Goal: Information Seeking & Learning: Learn about a topic

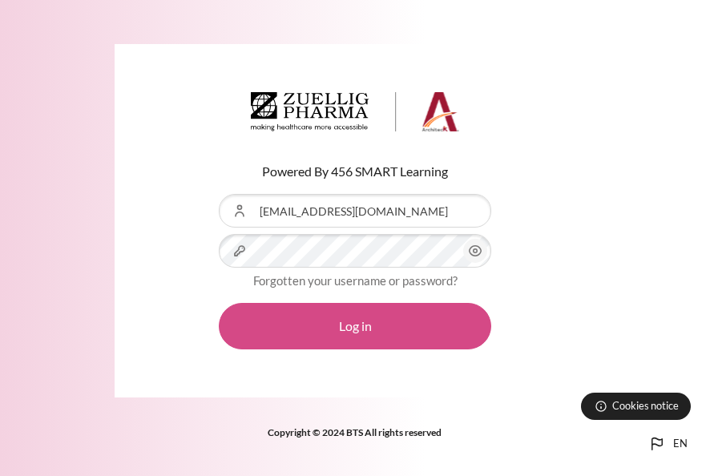
click at [407, 325] on button "Log in" at bounding box center [355, 326] width 273 height 47
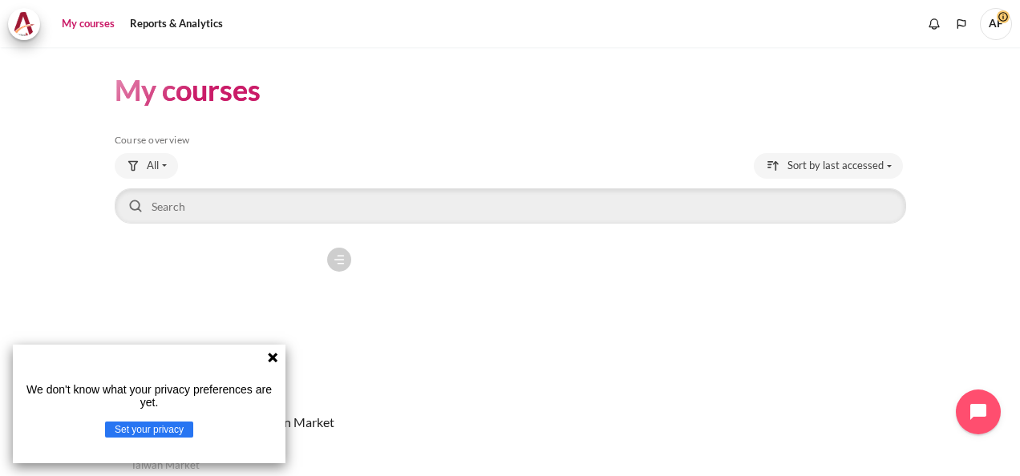
click at [274, 356] on icon at bounding box center [273, 358] width 10 height 10
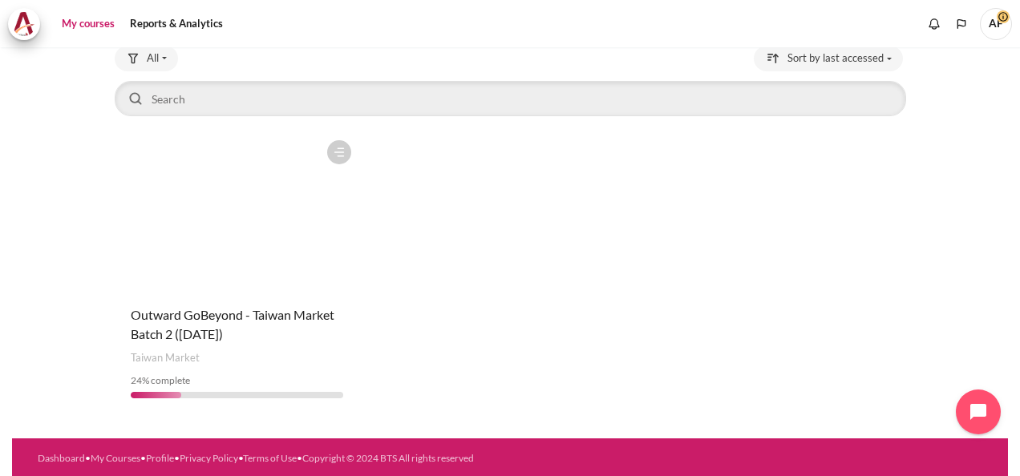
scroll to position [109, 0]
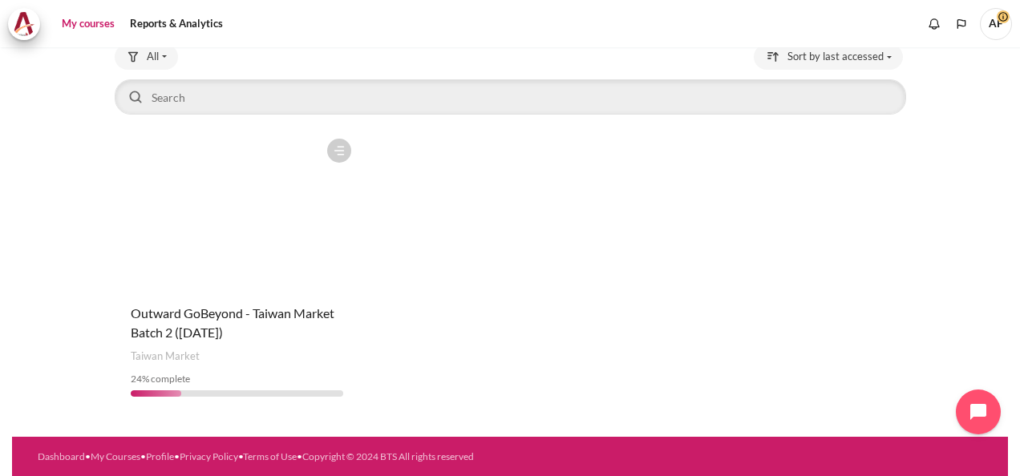
click at [221, 270] on figure "Content" at bounding box center [237, 211] width 245 height 160
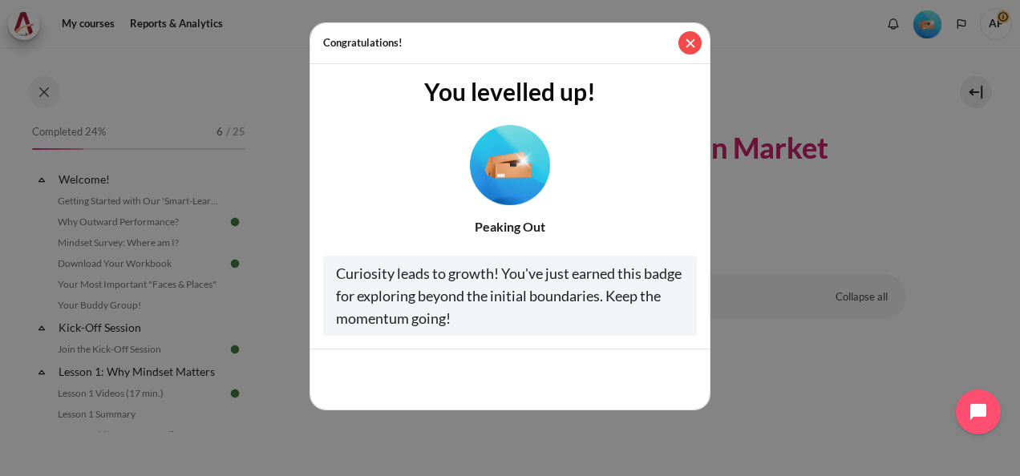
click at [698, 47] on button "Close" at bounding box center [689, 42] width 23 height 23
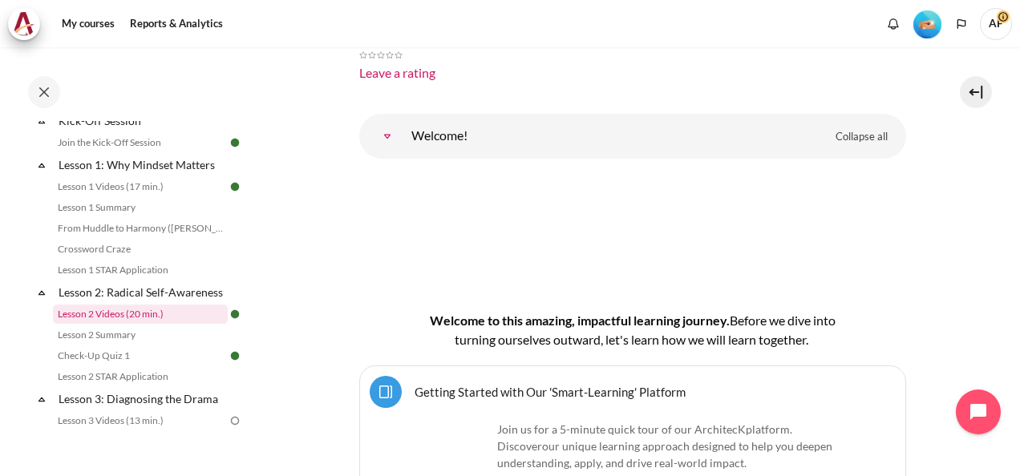
scroll to position [287, 0]
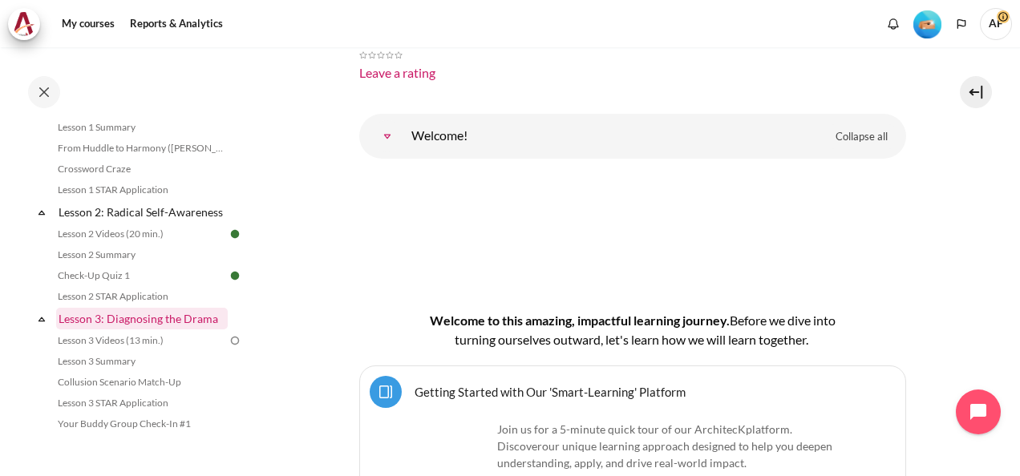
click at [190, 330] on link "Lesson 3: Diagnosing the Drama" at bounding box center [142, 319] width 172 height 22
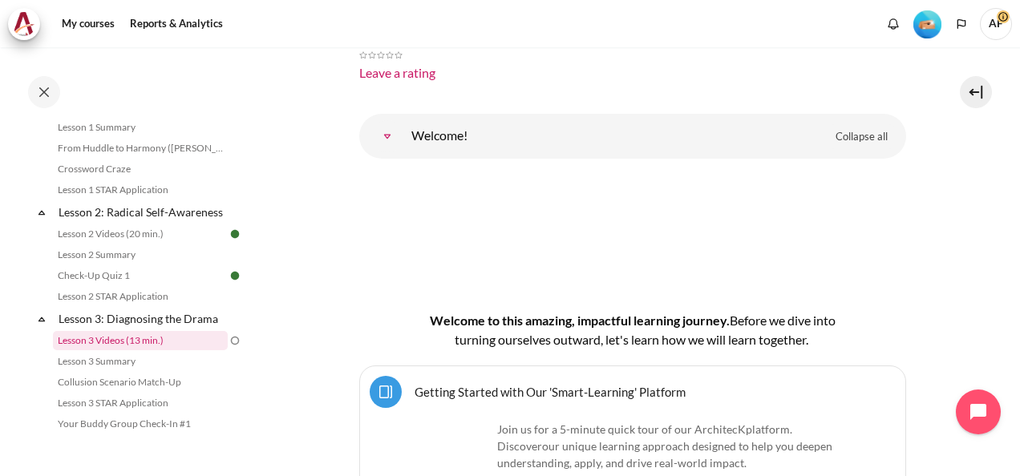
scroll to position [4862, 0]
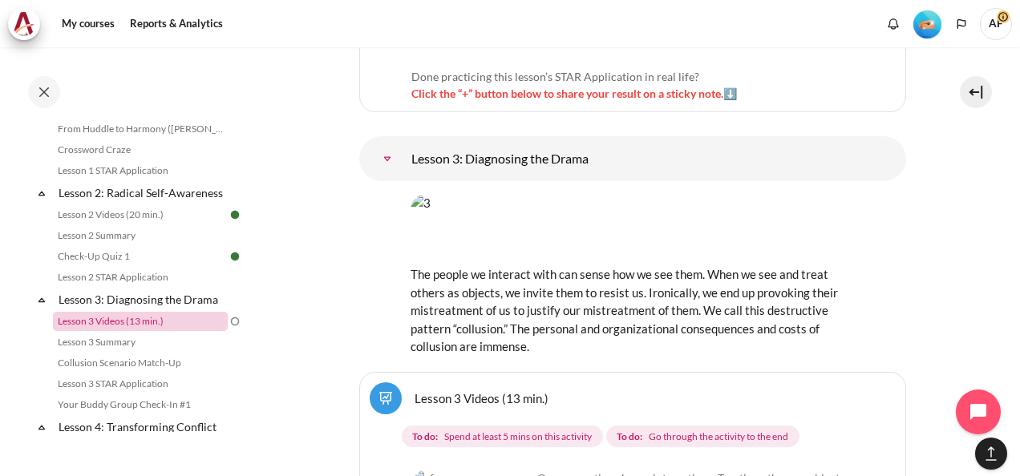
click at [170, 331] on link "Lesson 3 Videos (13 min.)" at bounding box center [140, 321] width 175 height 19
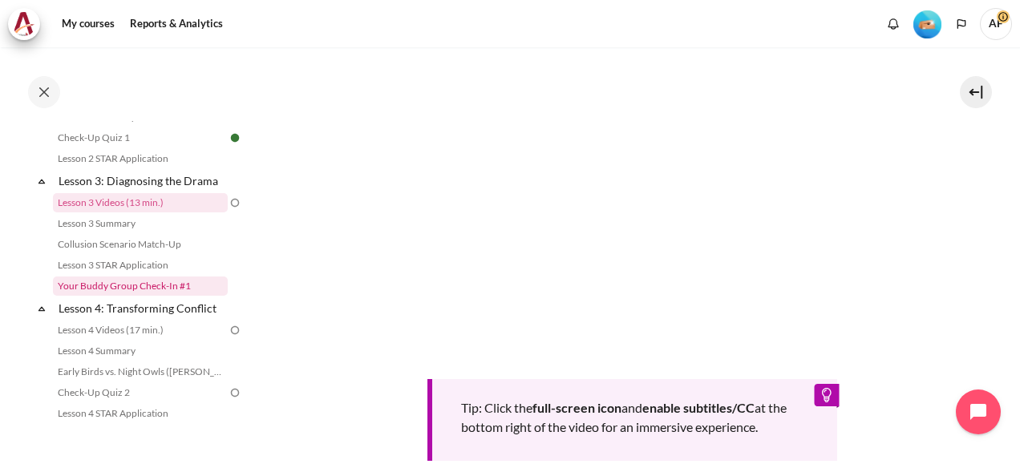
scroll to position [448, 0]
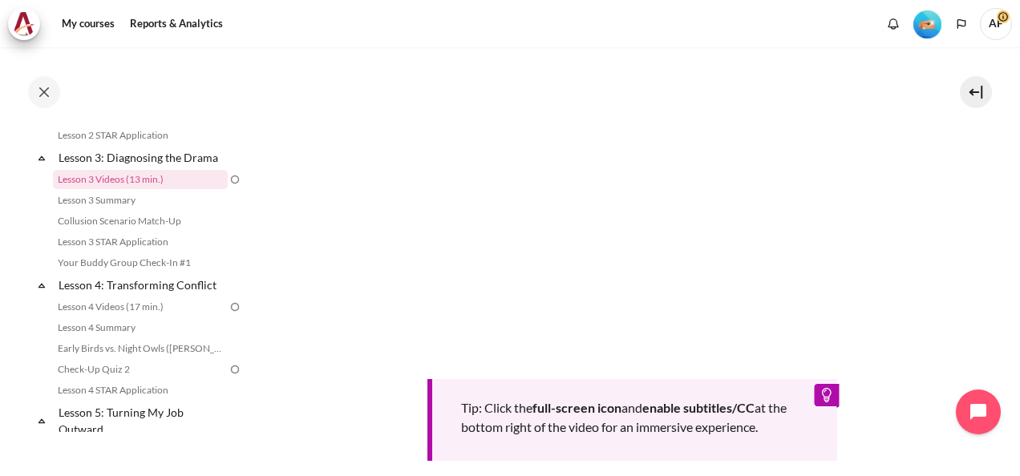
click at [337, 218] on section "My courses OPO TW B2 Lesson 3: Diagnosing the Drama Lesson 3 Videos (13 min.) L…" at bounding box center [632, 118] width 751 height 1105
click at [79, 210] on link "Lesson 3 Summary" at bounding box center [140, 200] width 175 height 19
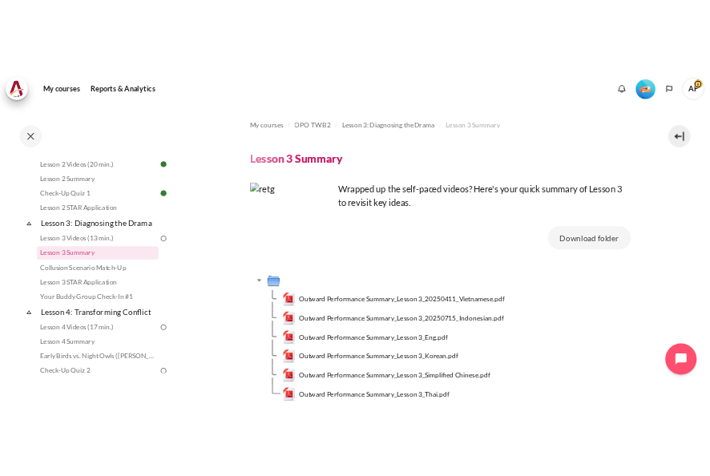
scroll to position [80, 0]
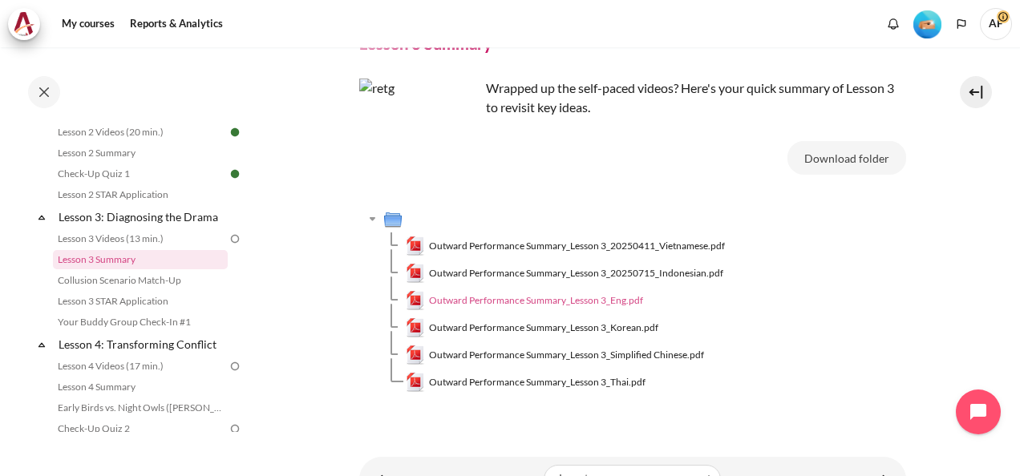
click at [589, 298] on span "Outward Performance Summary_Lesson 3_Eng.pdf" at bounding box center [536, 300] width 214 height 14
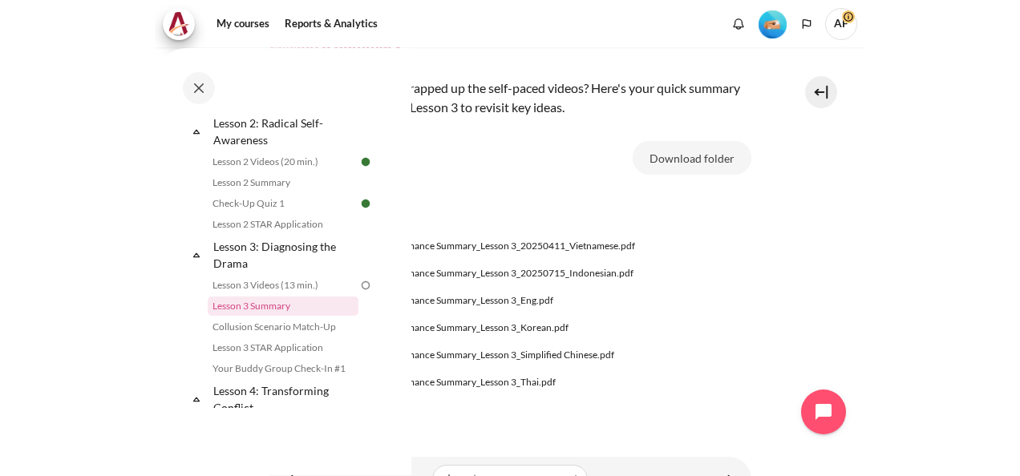
scroll to position [406, 0]
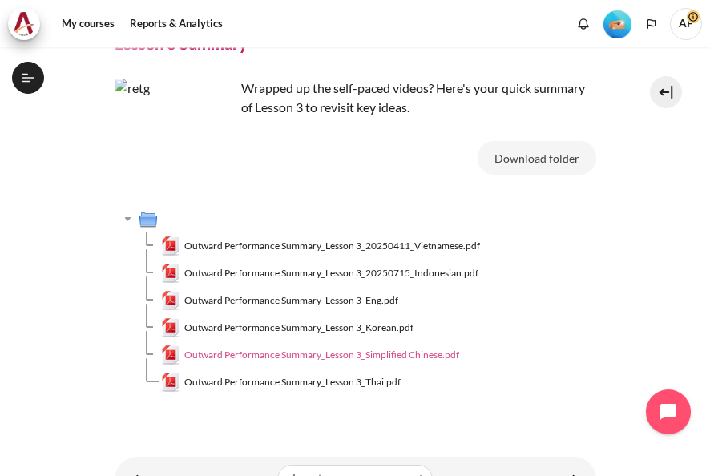
drag, startPoint x: 283, startPoint y: 347, endPoint x: 265, endPoint y: 359, distance: 22.0
click at [265, 359] on span "Outward Performance Summary_Lesson 3_Simplified Chinese.pdf" at bounding box center [321, 355] width 275 height 14
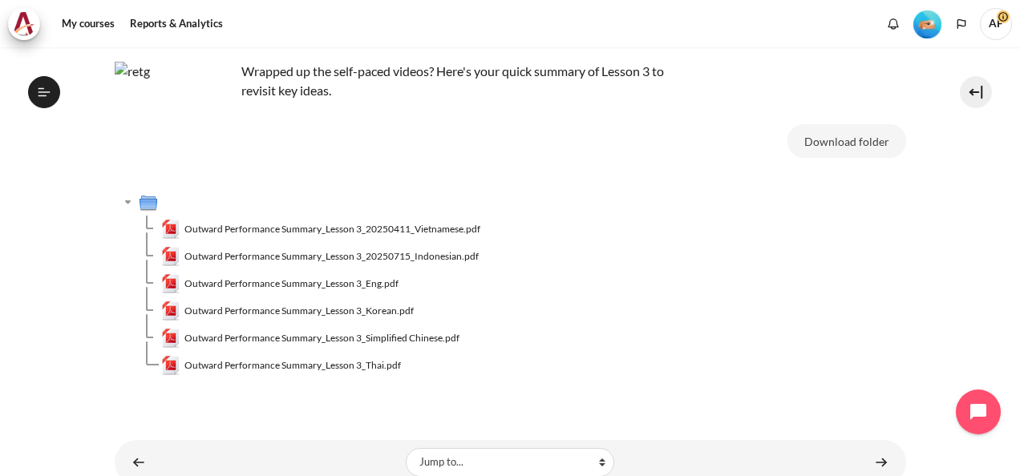
scroll to position [145, 0]
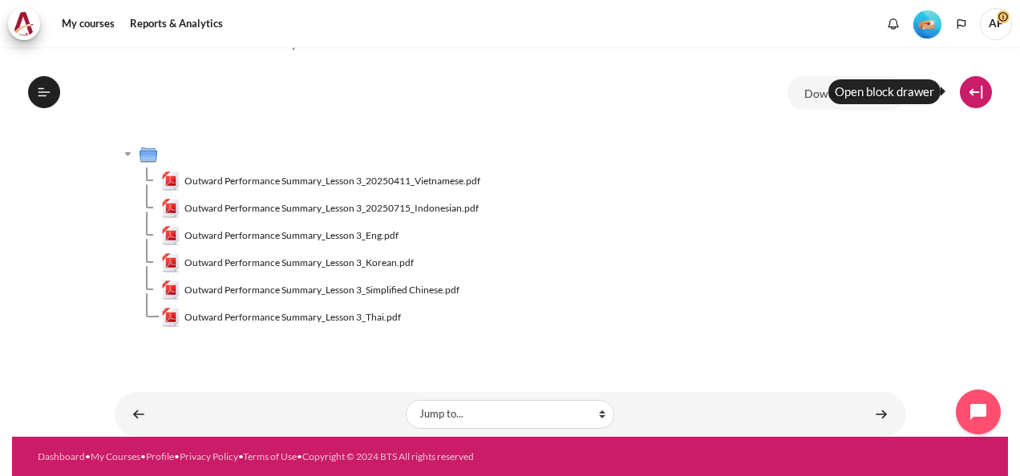
click at [978, 94] on button at bounding box center [976, 92] width 32 height 32
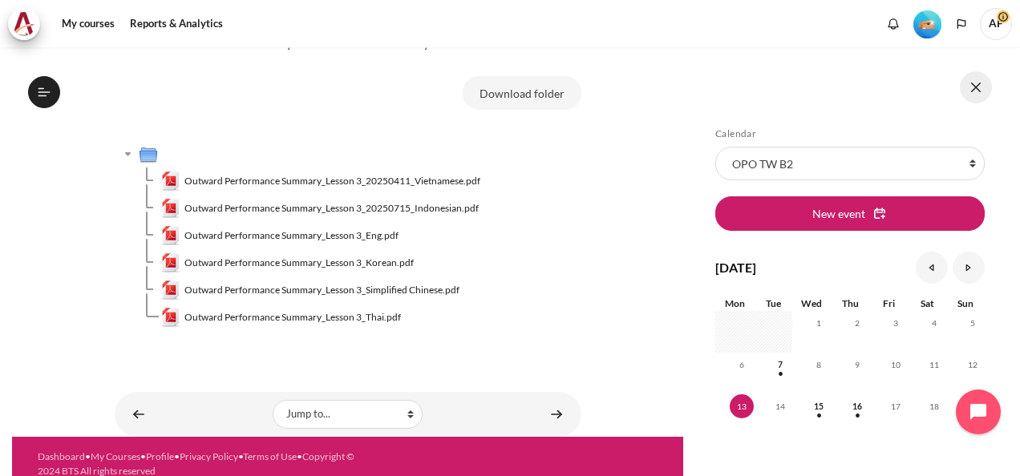
click at [983, 87] on button at bounding box center [976, 87] width 32 height 32
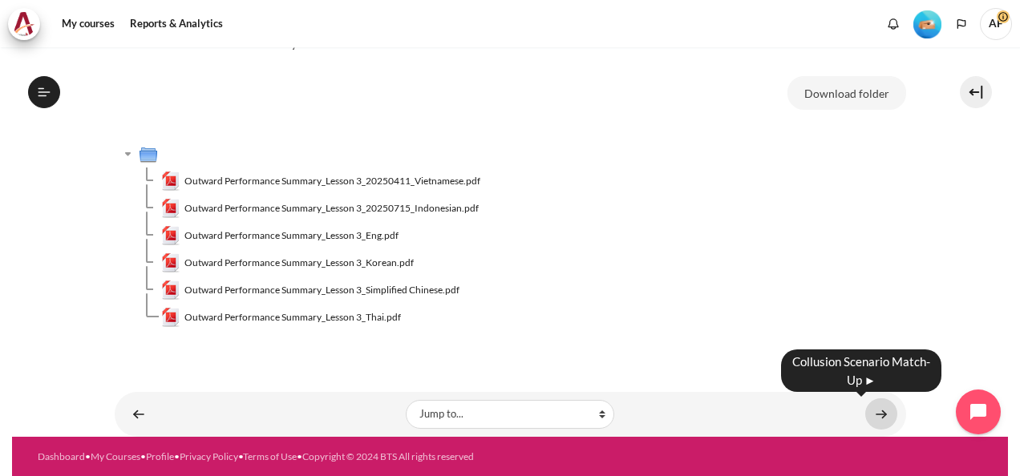
click at [878, 407] on link "Content" at bounding box center [881, 414] width 32 height 31
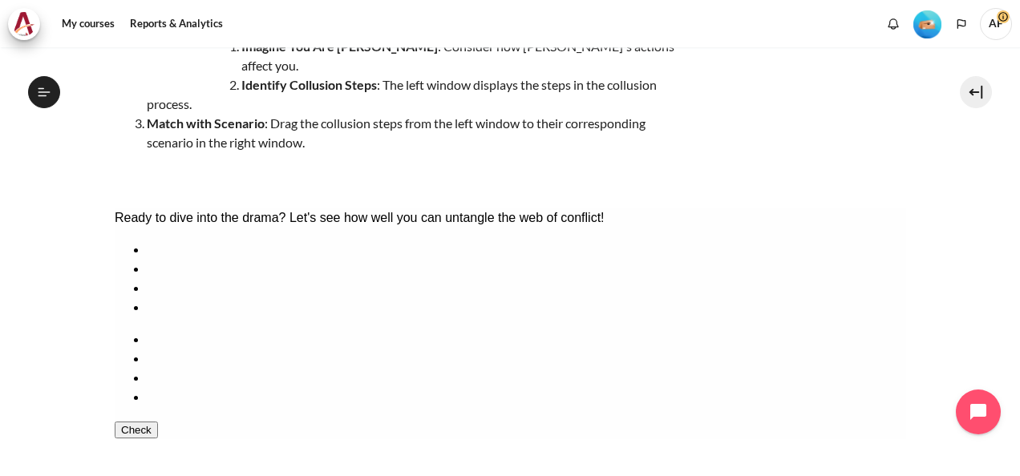
scroll to position [241, 0]
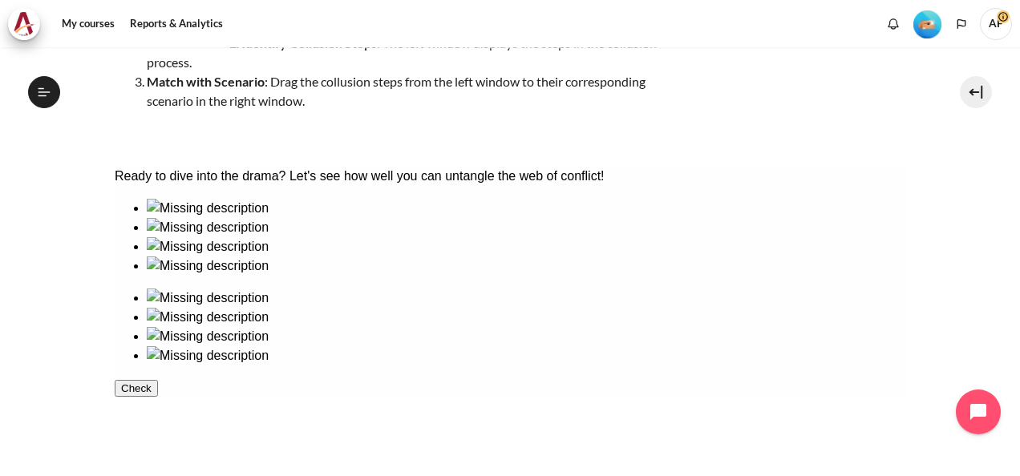
click at [184, 218] on div at bounding box center [525, 218] width 759 height 0
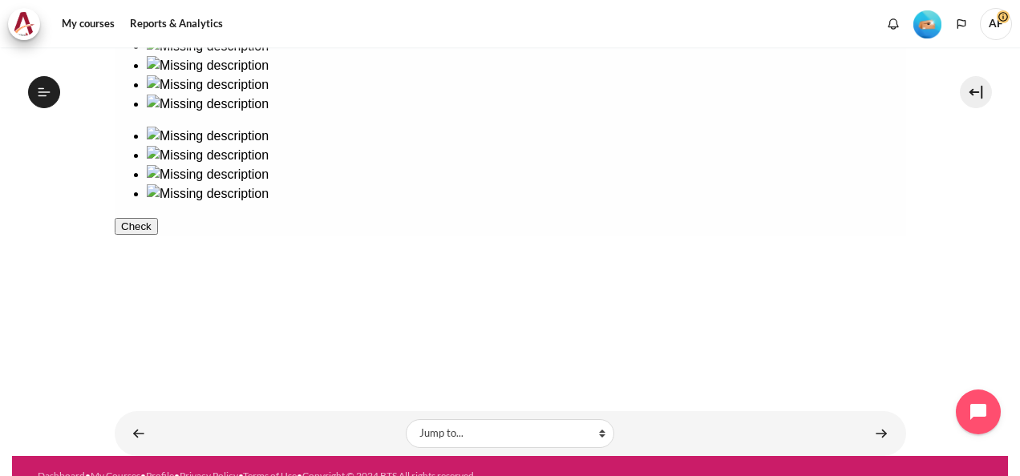
scroll to position [403, 0]
click at [157, 235] on button "Check" at bounding box center [135, 226] width 43 height 17
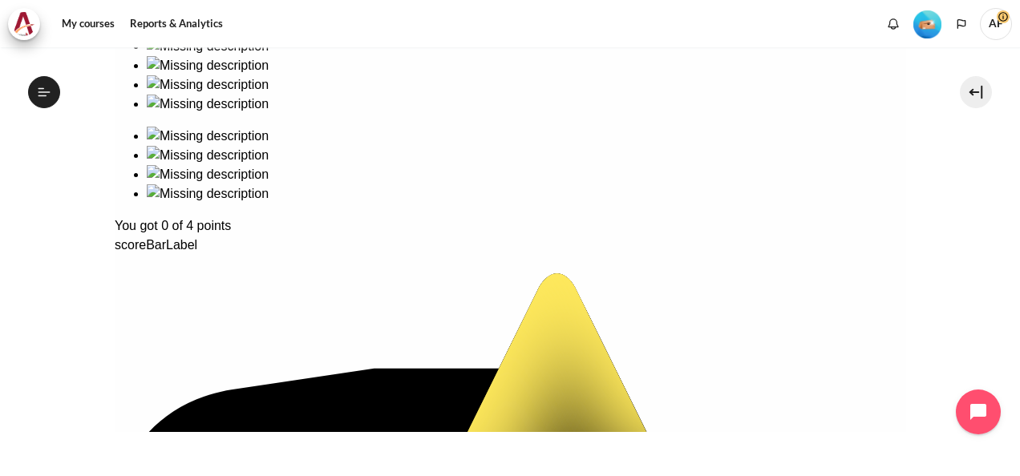
drag, startPoint x: 387, startPoint y: 132, endPoint x: 525, endPoint y: 204, distance: 155.3
drag, startPoint x: 391, startPoint y: 106, endPoint x: 399, endPoint y: 111, distance: 9.1
drag, startPoint x: 168, startPoint y: 123, endPoint x: 766, endPoint y: 107, distance: 597.6
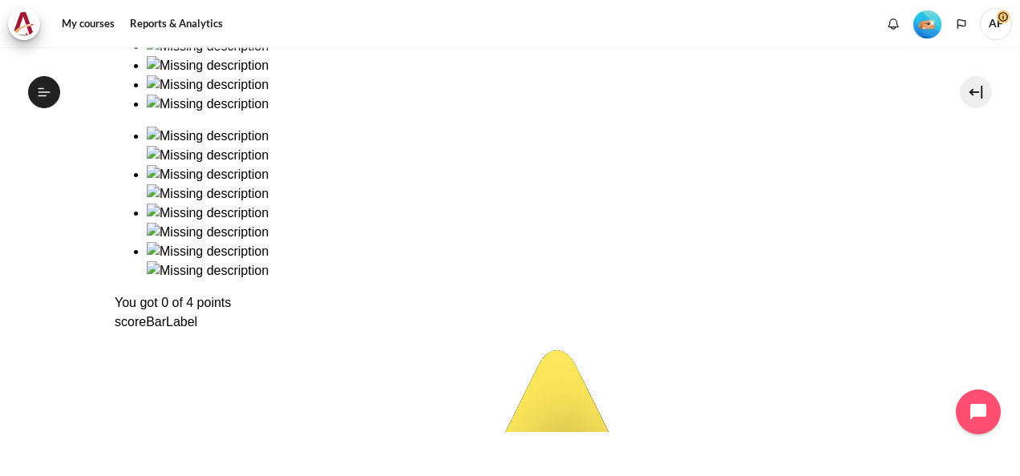
click at [204, 332] on div "scoreBarLabel" at bounding box center [509, 322] width 791 height 19
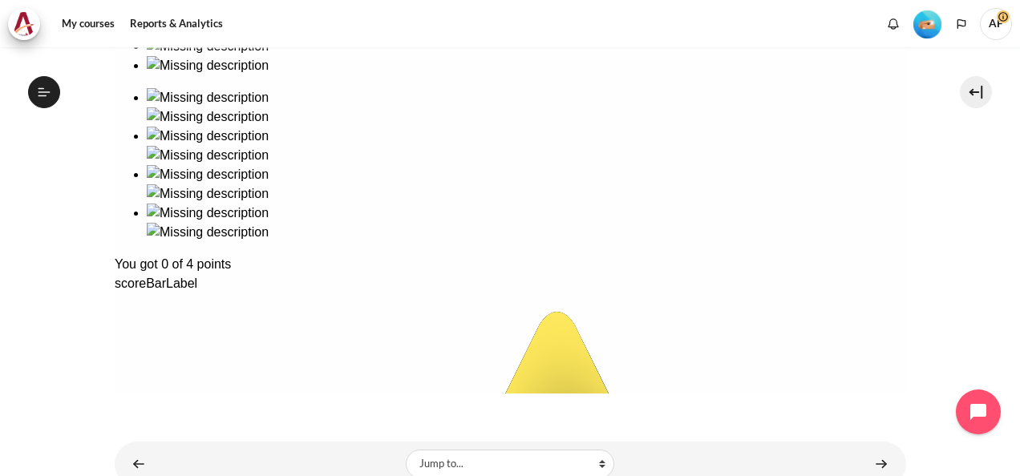
scroll to position [471, 0]
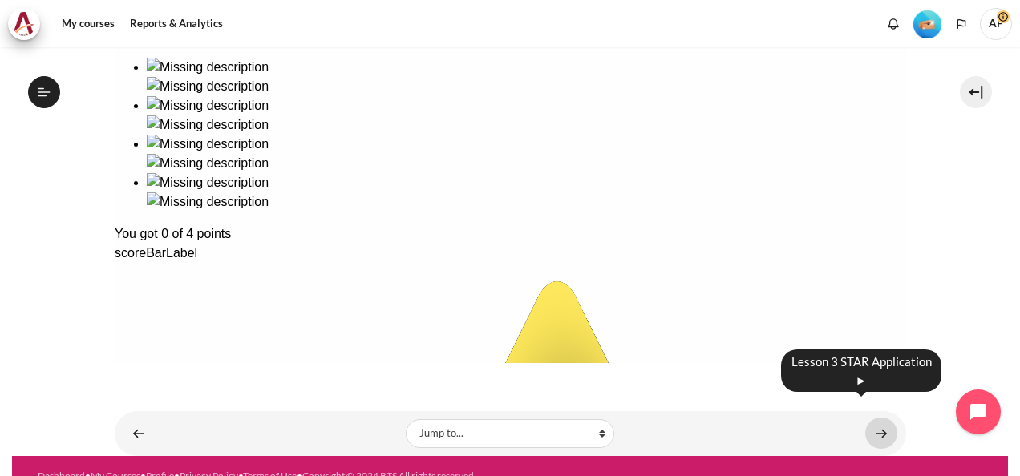
click at [873, 418] on link "Content" at bounding box center [881, 433] width 32 height 31
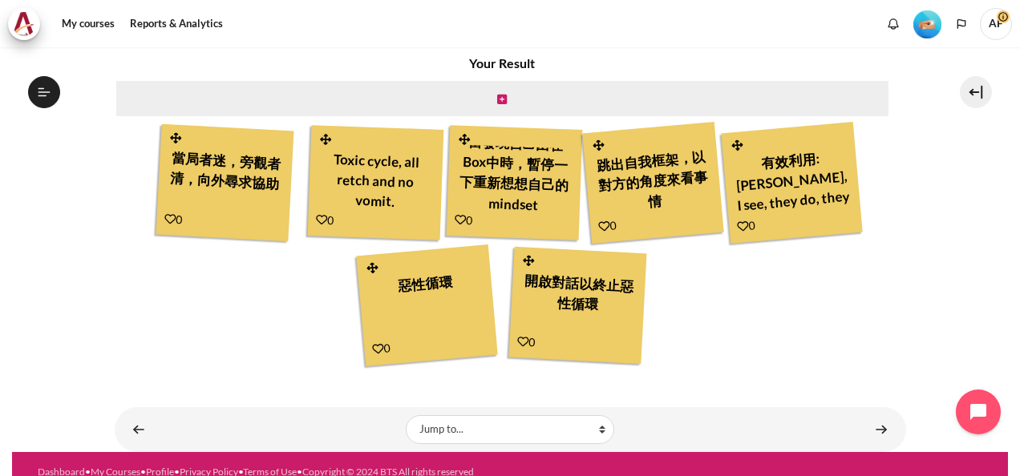
scroll to position [515, 0]
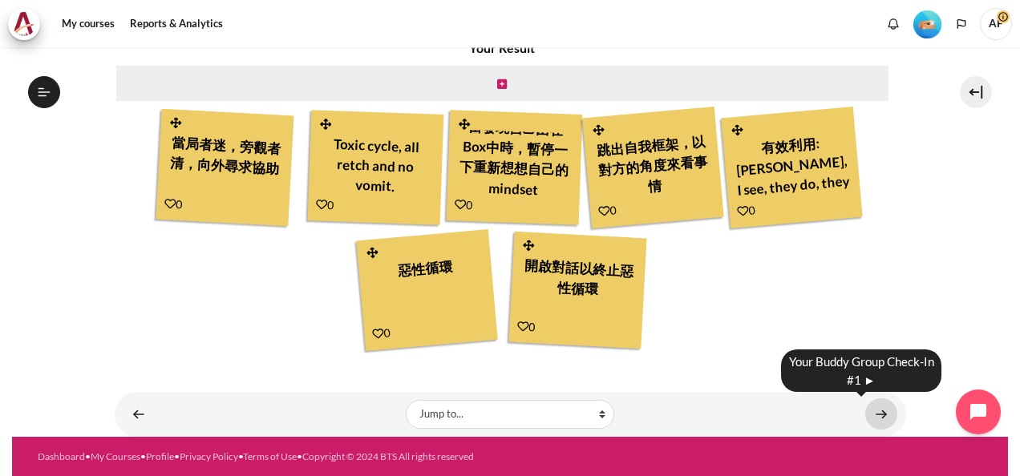
click at [871, 413] on link "Content" at bounding box center [881, 414] width 32 height 31
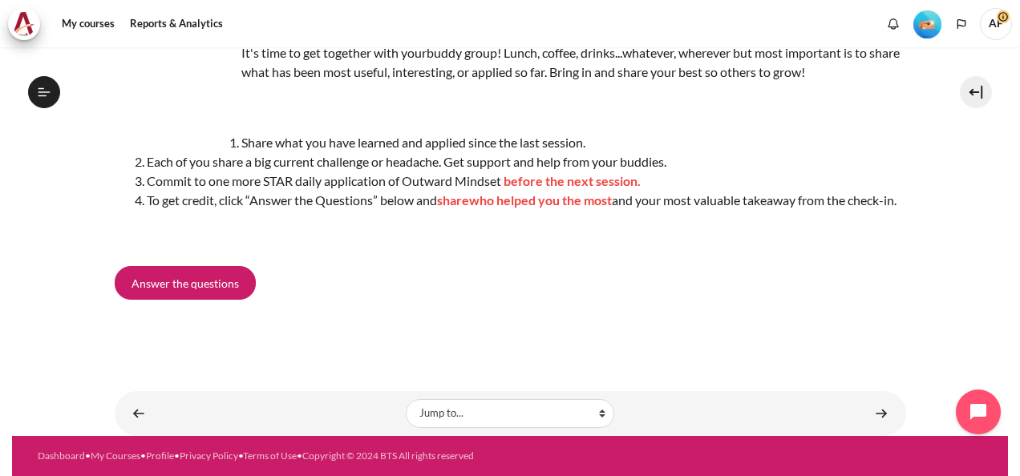
scroll to position [80, 0]
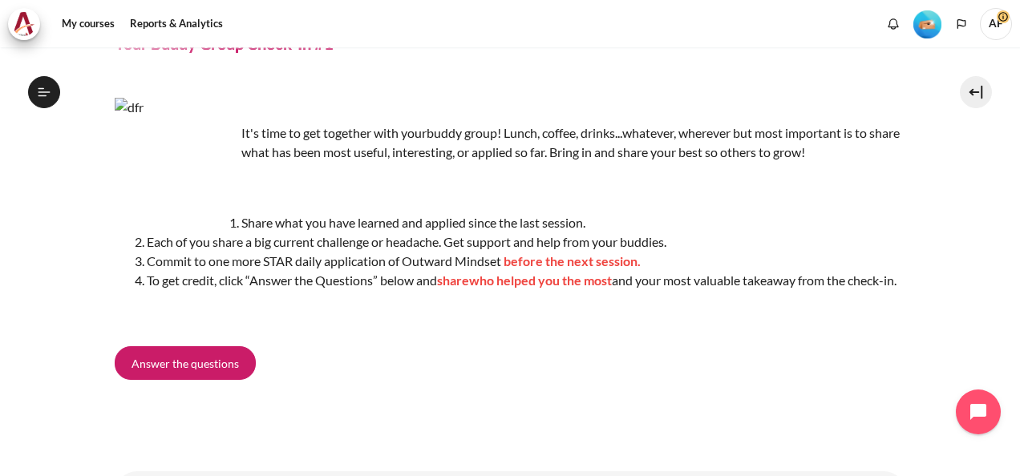
click at [493, 205] on p "Content" at bounding box center [510, 187] width 791 height 38
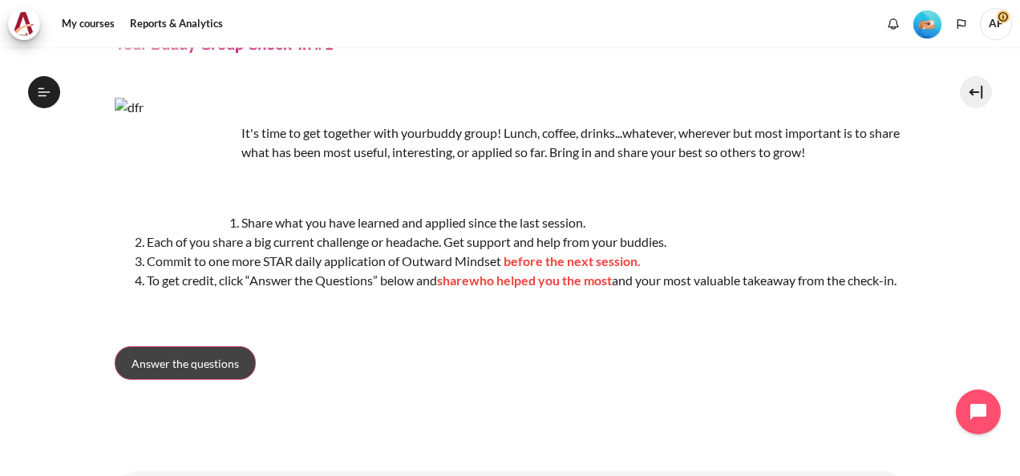
click at [191, 380] on link "Answer the questions" at bounding box center [185, 363] width 141 height 34
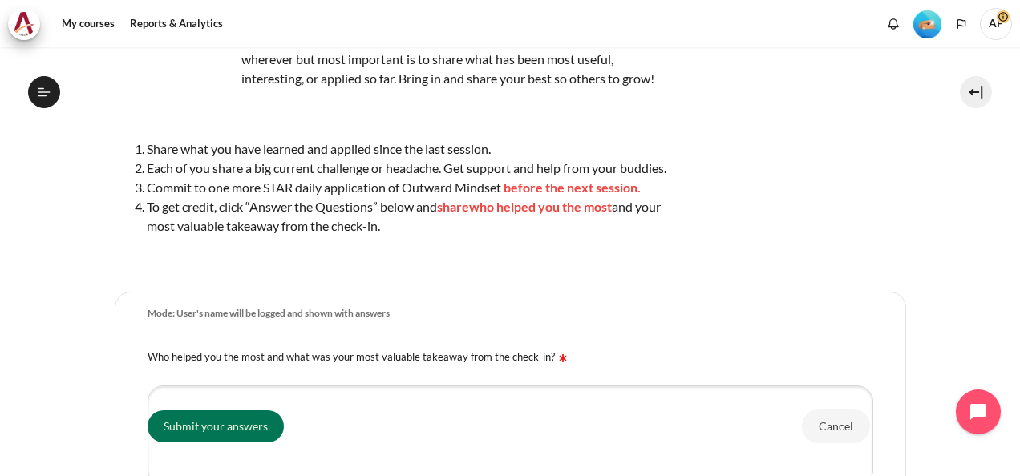
scroll to position [321, 0]
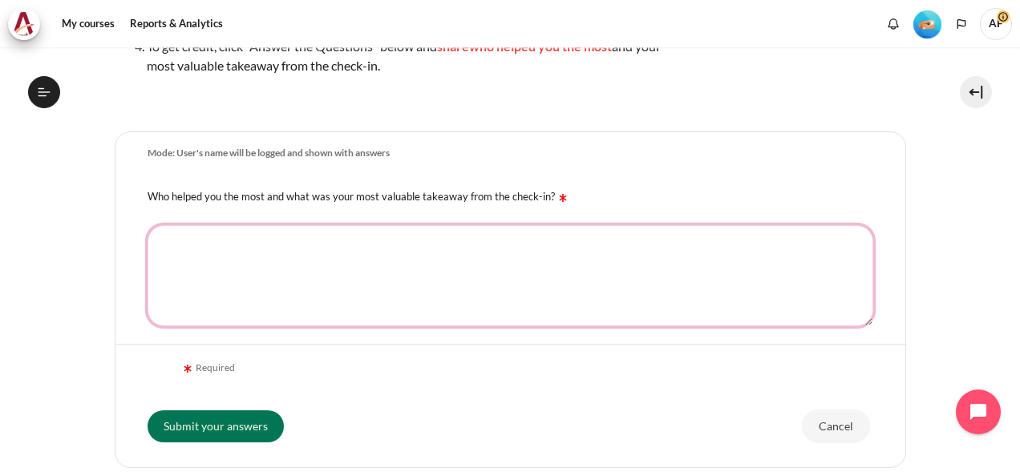
click at [483, 292] on textarea "Who helped you the most and what was your most valuable takeaway from the check…" at bounding box center [511, 275] width 726 height 101
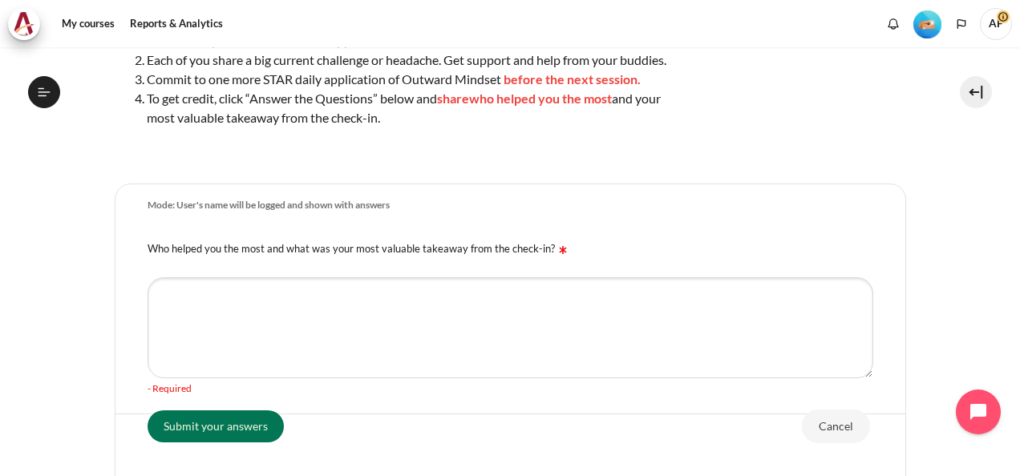
scroll to position [253, 0]
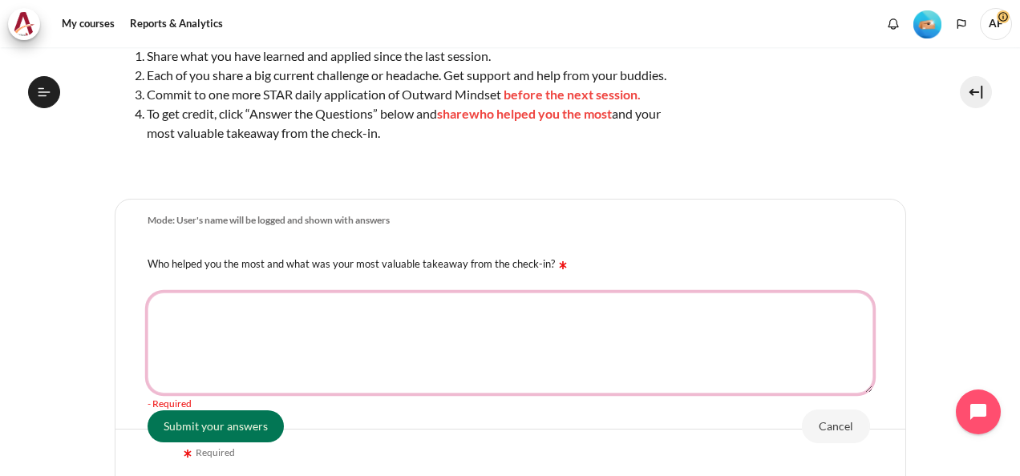
click at [233, 329] on textarea "Who helped you the most and what was your most valuable takeaway from the check…" at bounding box center [511, 343] width 726 height 101
click at [243, 354] on textarea "Who helped you the most and what was your most valuable takeaway from the check…" at bounding box center [511, 343] width 726 height 101
click at [259, 327] on textarea "Who helped you the most and what was your most valuable takeaway from the check…" at bounding box center [511, 343] width 726 height 101
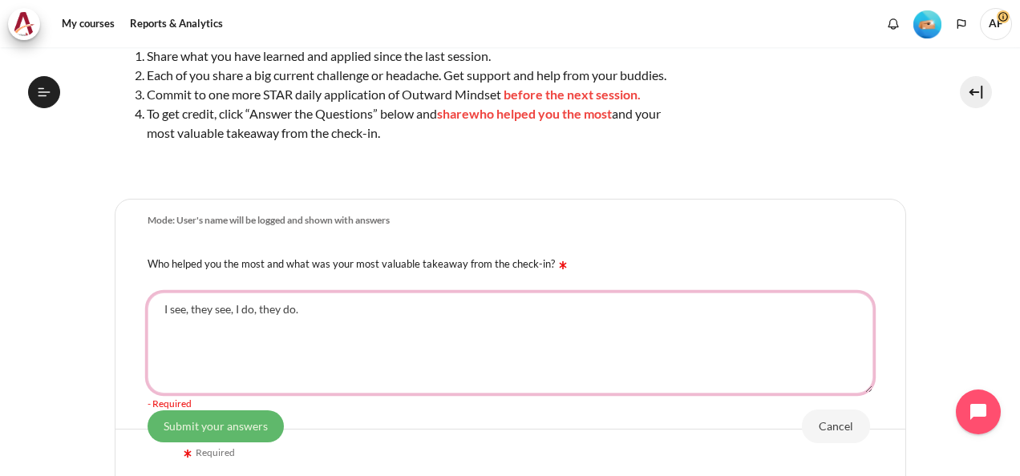
type textarea "I see, they see, I do, they do."
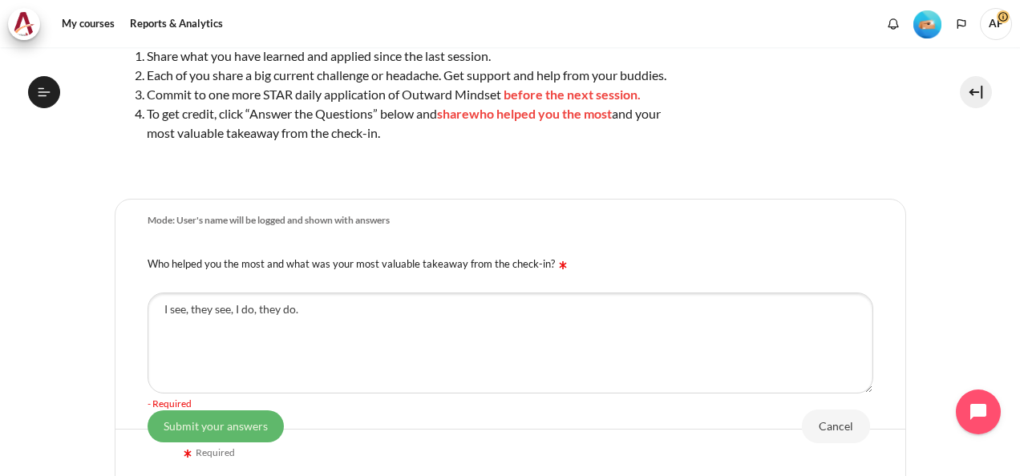
click at [258, 428] on input "Submit your answers" at bounding box center [216, 426] width 136 height 32
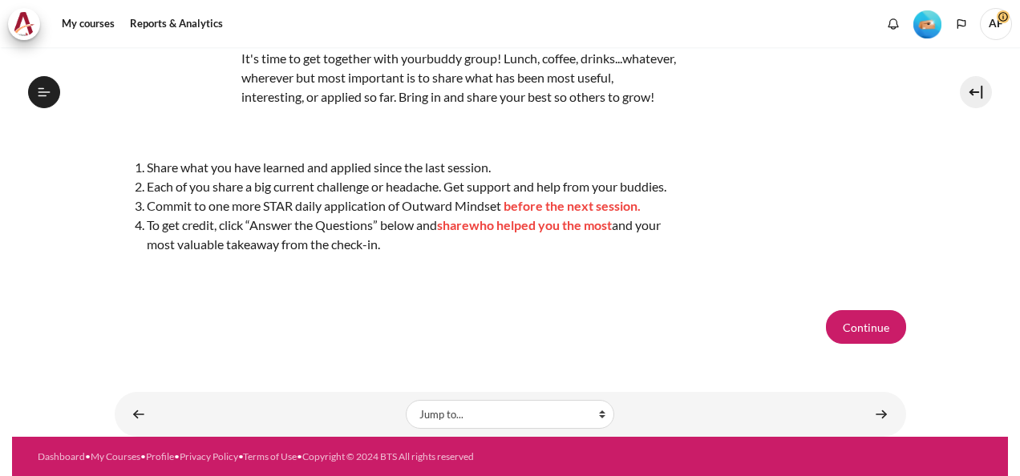
scroll to position [200, 0]
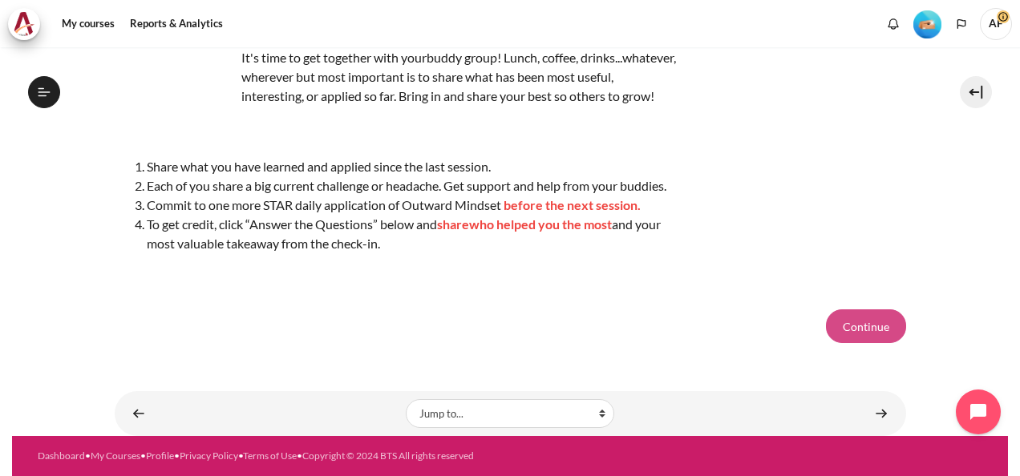
click at [856, 327] on button "Continue" at bounding box center [866, 327] width 80 height 34
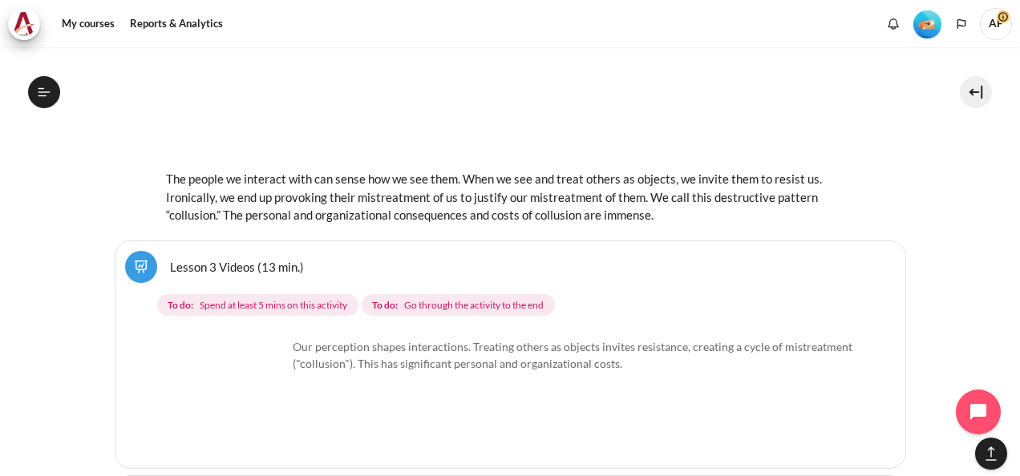
scroll to position [4856, 0]
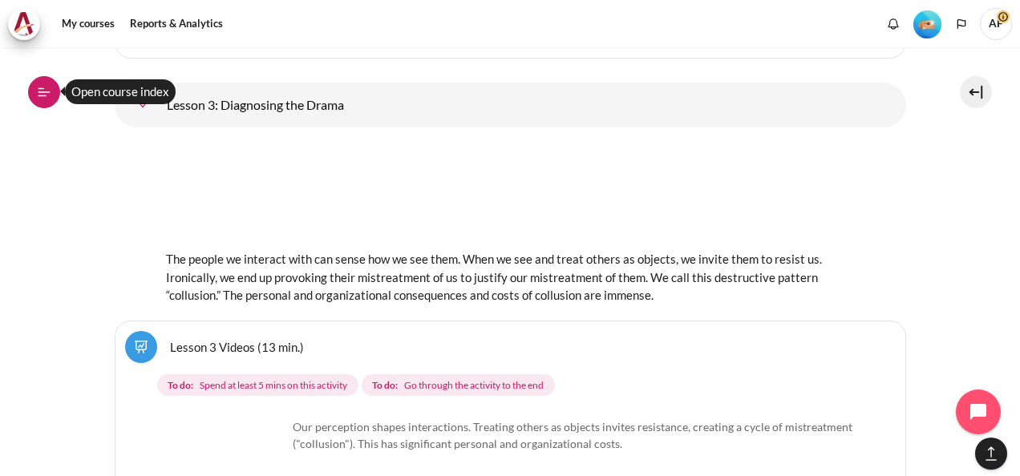
click at [51, 83] on button "Open course index" at bounding box center [44, 92] width 32 height 32
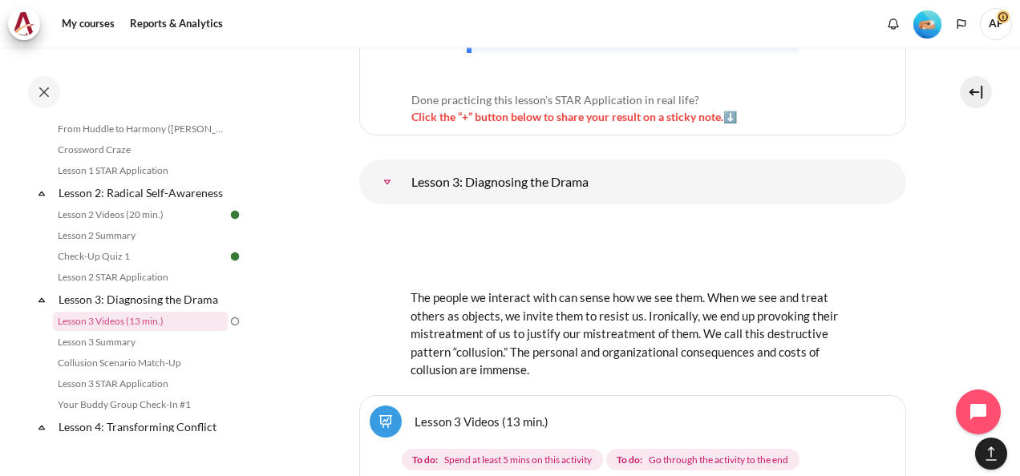
click at [228, 329] on img at bounding box center [235, 321] width 14 height 14
click at [127, 352] on link "Lesson 3 Summary" at bounding box center [140, 342] width 175 height 19
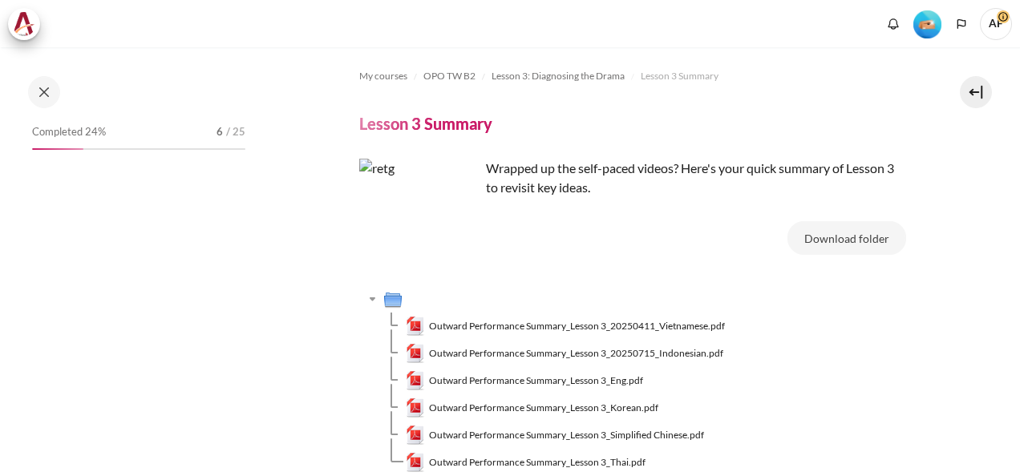
scroll to position [389, 0]
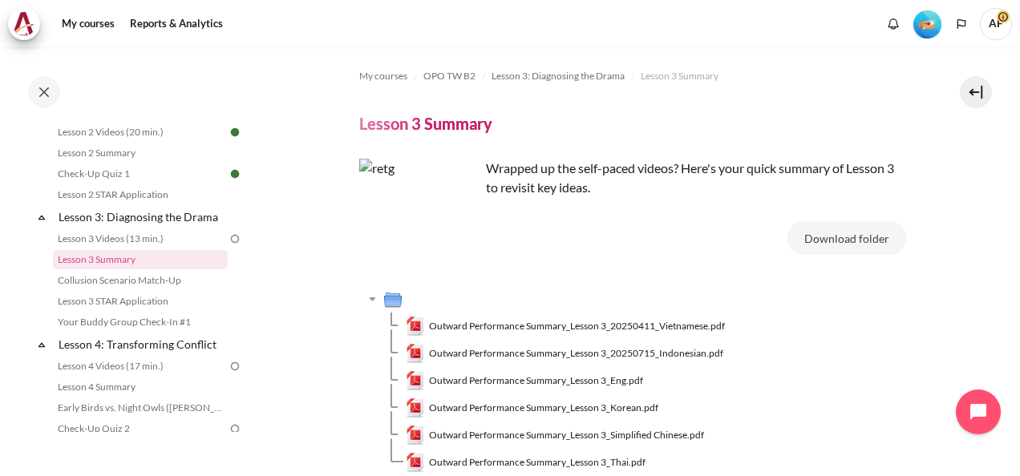
drag, startPoint x: 836, startPoint y: 235, endPoint x: 967, endPoint y: 225, distance: 131.1
click at [967, 229] on section "My courses OPO TW B2 Lesson 3: Diagnosing the Drama Lesson 3 Summary Lesson 3 S…" at bounding box center [632, 314] width 751 height 535
click at [192, 249] on link "Lesson 3 Videos (13 min.)" at bounding box center [140, 238] width 175 height 19
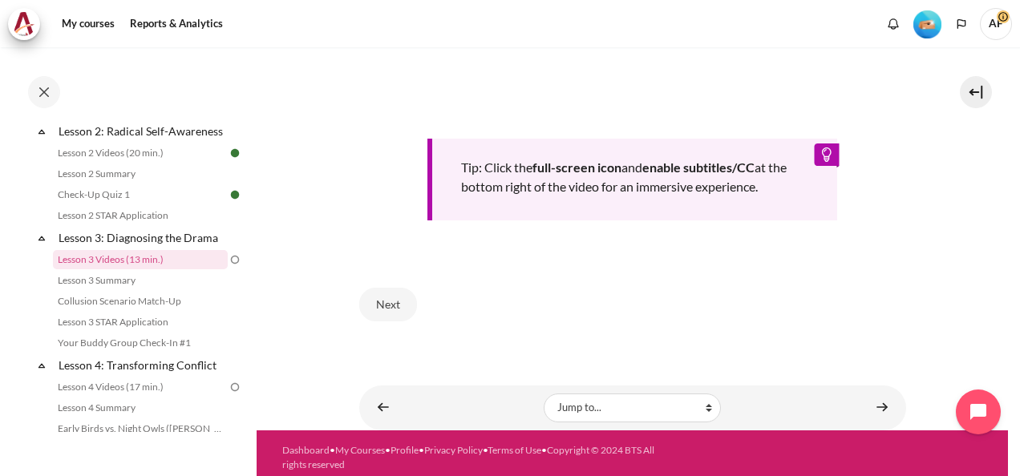
scroll to position [641, 0]
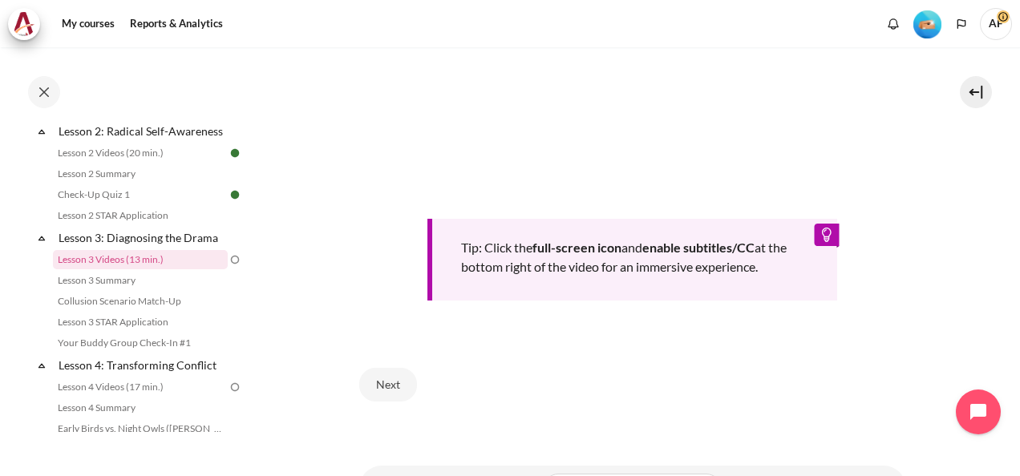
click at [816, 261] on div "Tip: Click the full-screen icon and enable subtitles/CC at the bottom right of …" at bounding box center [632, 260] width 411 height 82
click at [654, 301] on div "Tip: Click the full-screen icon and enable subtitles/CC at the bottom right of …" at bounding box center [632, 260] width 411 height 82
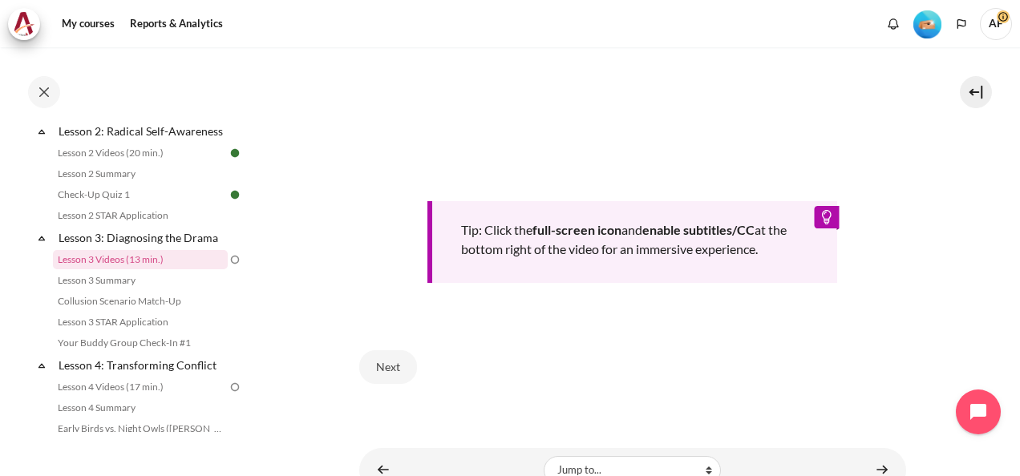
scroll to position [674, 0]
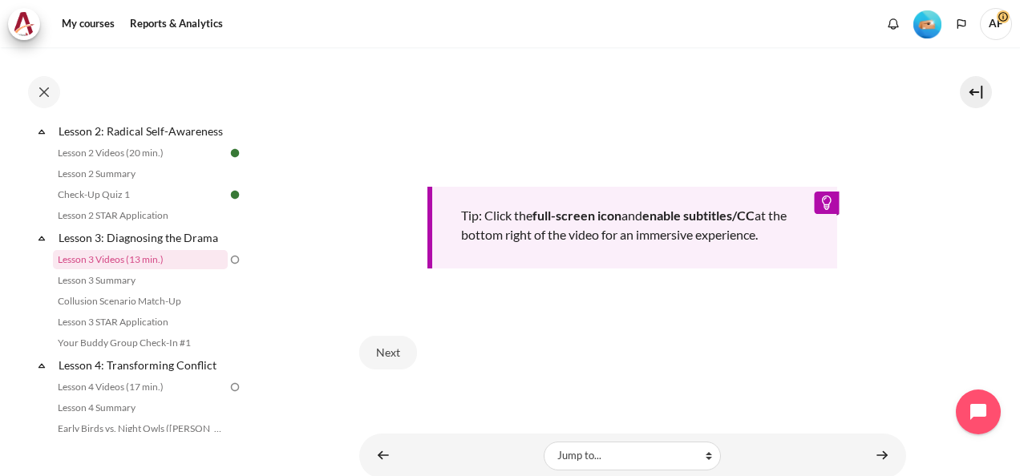
click at [711, 265] on div "Tip: Click the full-screen icon and enable subtitles/CC at the bottom right of …" at bounding box center [632, 228] width 411 height 82
click at [561, 223] on b "full-screen icon" at bounding box center [576, 215] width 89 height 15
click at [556, 223] on b "full-screen icon" at bounding box center [576, 215] width 89 height 15
click at [588, 223] on b "full-screen icon" at bounding box center [576, 215] width 89 height 15
click at [821, 228] on div "Tip: Click the full-screen icon and enable subtitles/CC at the bottom right of …" at bounding box center [632, 228] width 411 height 82
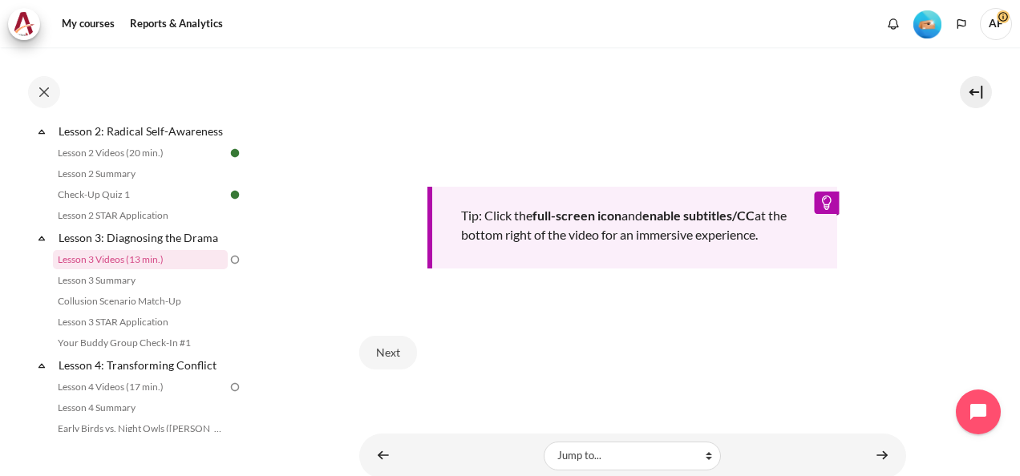
click at [712, 228] on div "Tip: Click the full-screen icon and enable subtitles/CC at the bottom right of …" at bounding box center [632, 228] width 411 height 82
drag, startPoint x: 712, startPoint y: 228, endPoint x: 629, endPoint y: 251, distance: 86.6
click at [629, 249] on div "Tip: Click the full-screen icon and enable subtitles/CC at the bottom right of …" at bounding box center [632, 228] width 411 height 82
click at [628, 262] on div "Tip: Click the full-screen icon and enable subtitles/CC at the bottom right of …" at bounding box center [632, 228] width 411 height 82
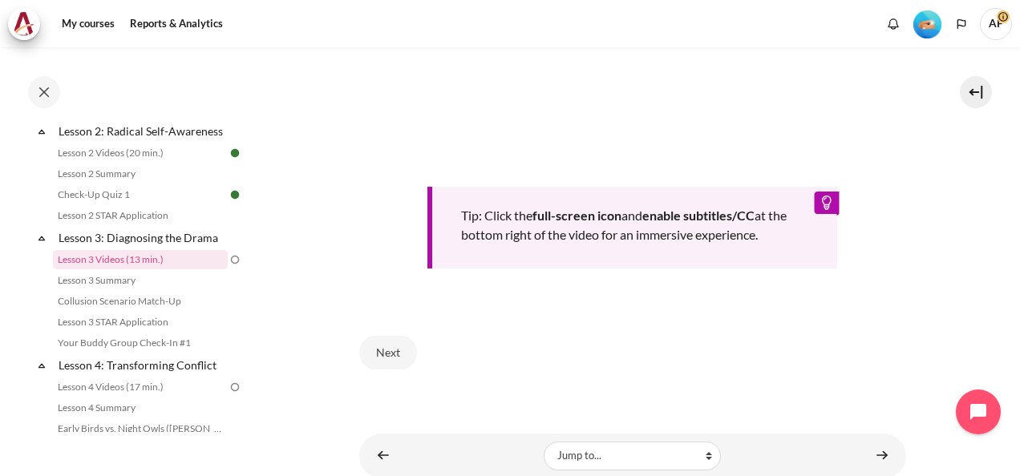
click at [751, 263] on div "Tip: Click the full-screen icon and enable subtitles/CC at the bottom right of …" at bounding box center [632, 228] width 411 height 82
click at [532, 239] on div "Tip: Click the full-screen icon and enable subtitles/CC at the bottom right of …" at bounding box center [632, 228] width 411 height 82
click at [212, 269] on link "Lesson 3 Videos (13 min.)" at bounding box center [140, 259] width 175 height 19
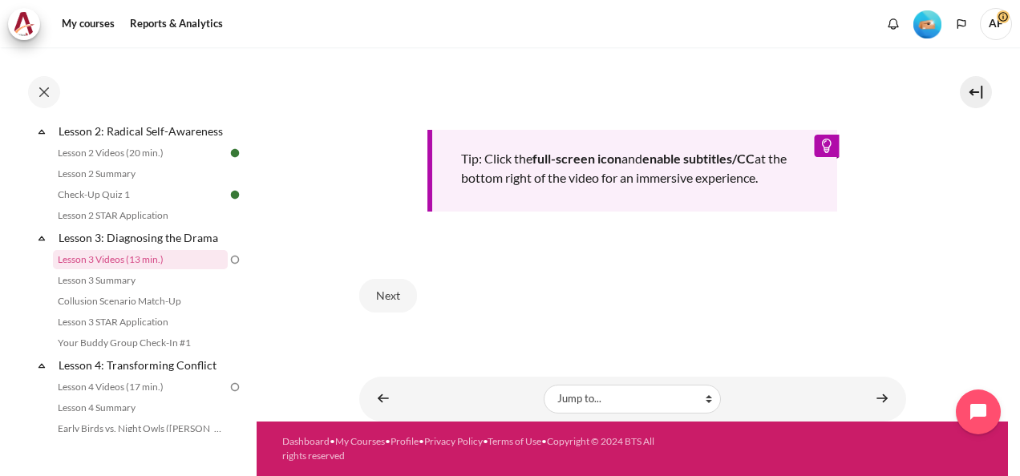
scroll to position [754, 0]
drag, startPoint x: 868, startPoint y: 394, endPoint x: 873, endPoint y: 403, distance: 9.4
click at [873, 403] on link "Content" at bounding box center [882, 398] width 32 height 31
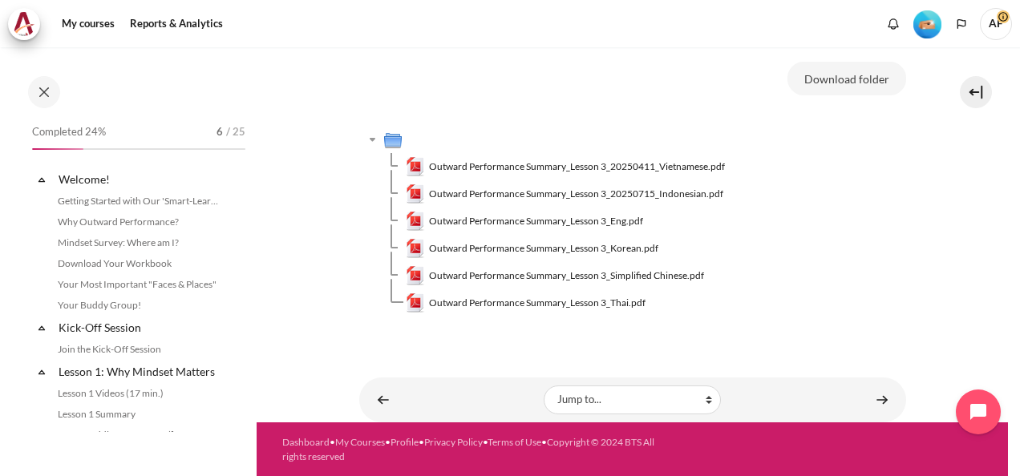
scroll to position [389, 0]
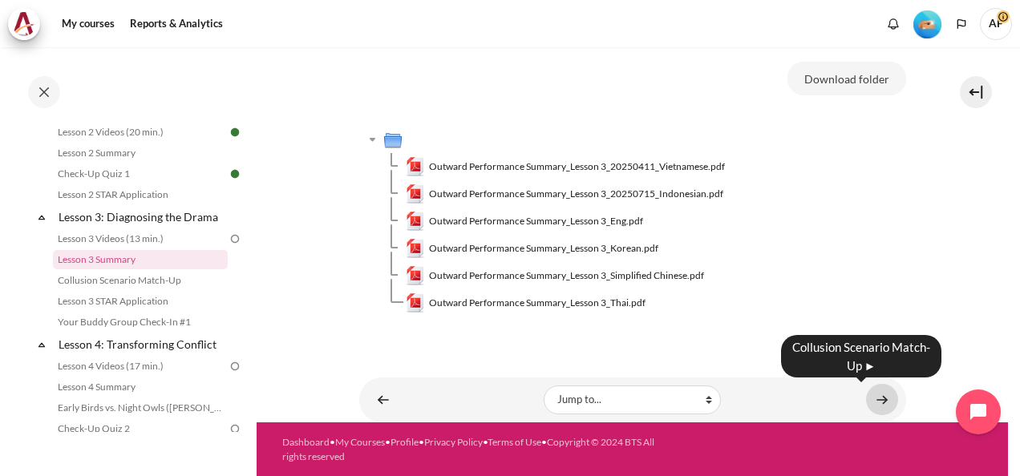
click at [872, 398] on link "Content" at bounding box center [882, 399] width 32 height 31
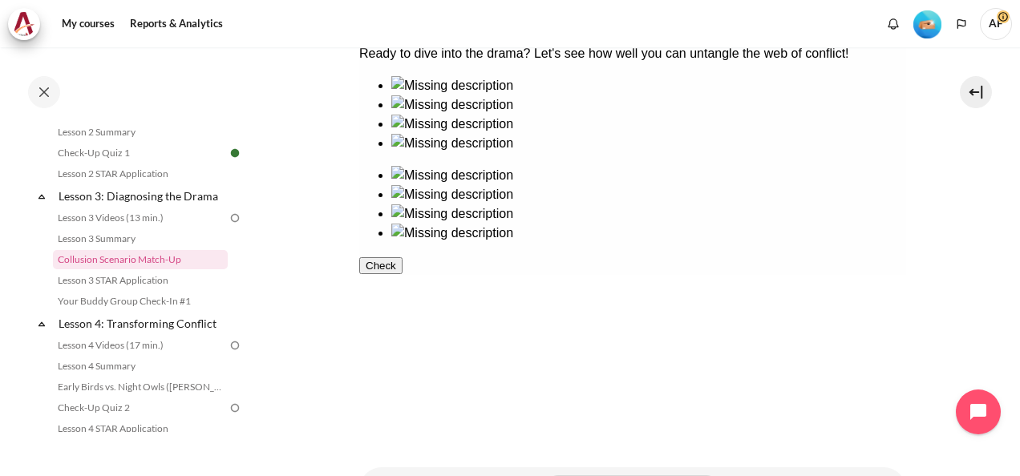
scroll to position [354, 0]
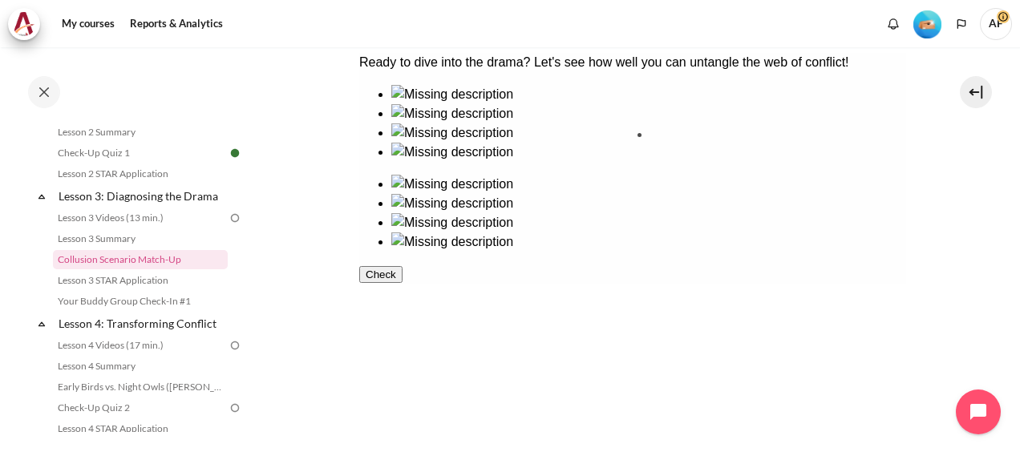
drag, startPoint x: 396, startPoint y: 176, endPoint x: 674, endPoint y: 174, distance: 277.4
drag, startPoint x: 534, startPoint y: 192, endPoint x: 787, endPoint y: 187, distance: 253.4
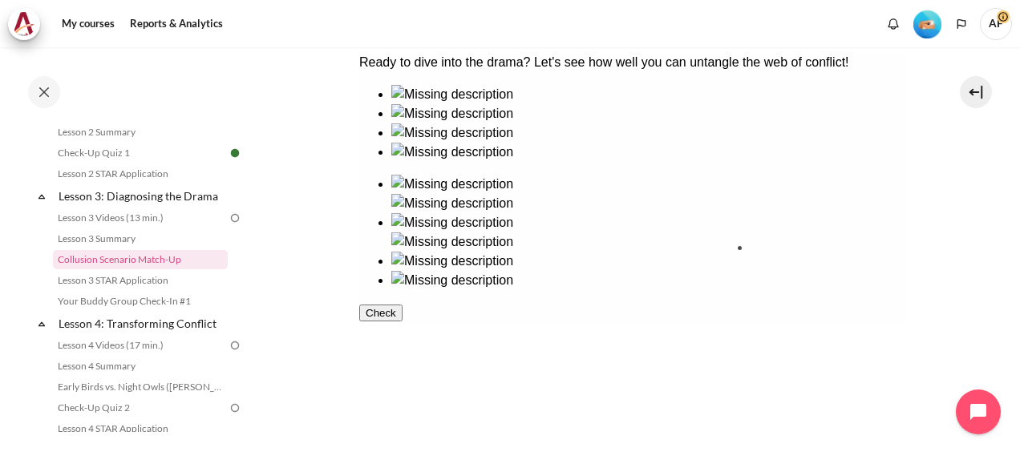
drag, startPoint x: 508, startPoint y: 288, endPoint x: 779, endPoint y: 291, distance: 271.0
drag, startPoint x: 420, startPoint y: 289, endPoint x: 651, endPoint y: 295, distance: 231.0
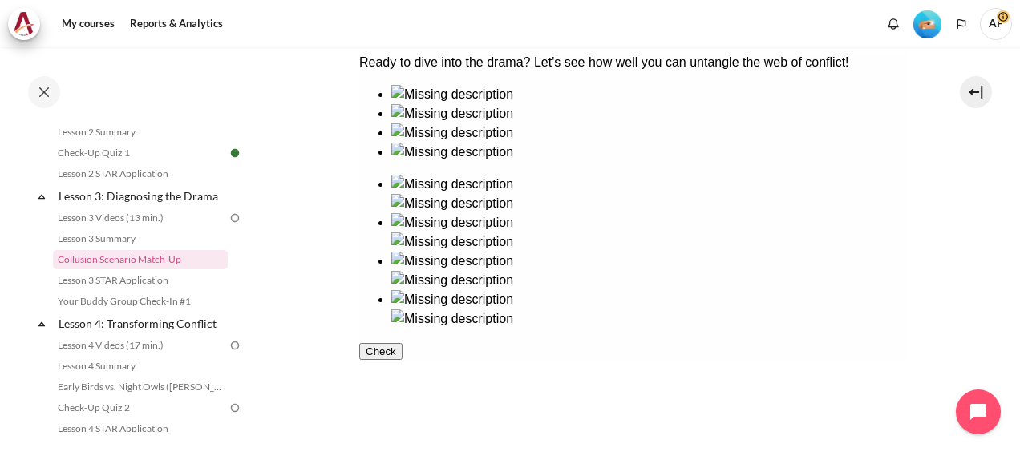
click at [402, 360] on button "Check" at bounding box center [379, 351] width 43 height 17
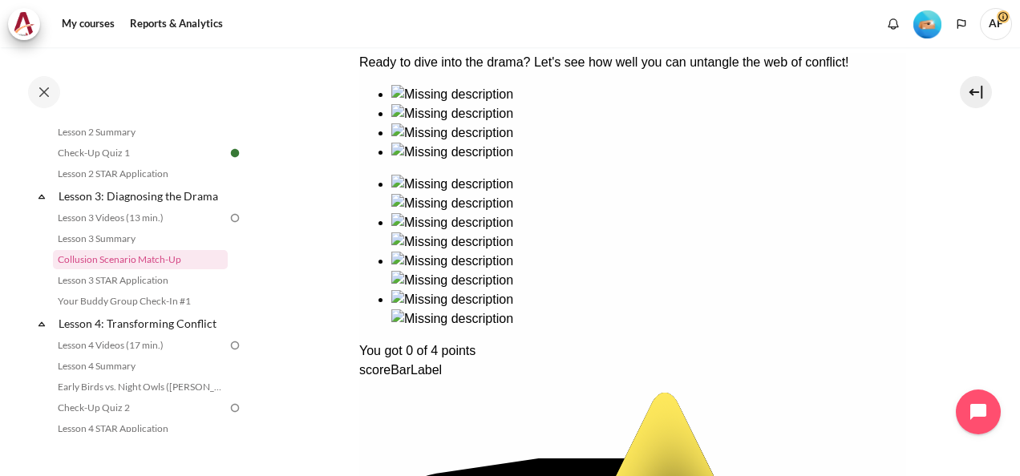
click at [160, 290] on link "Lesson 3 STAR Application" at bounding box center [140, 280] width 175 height 19
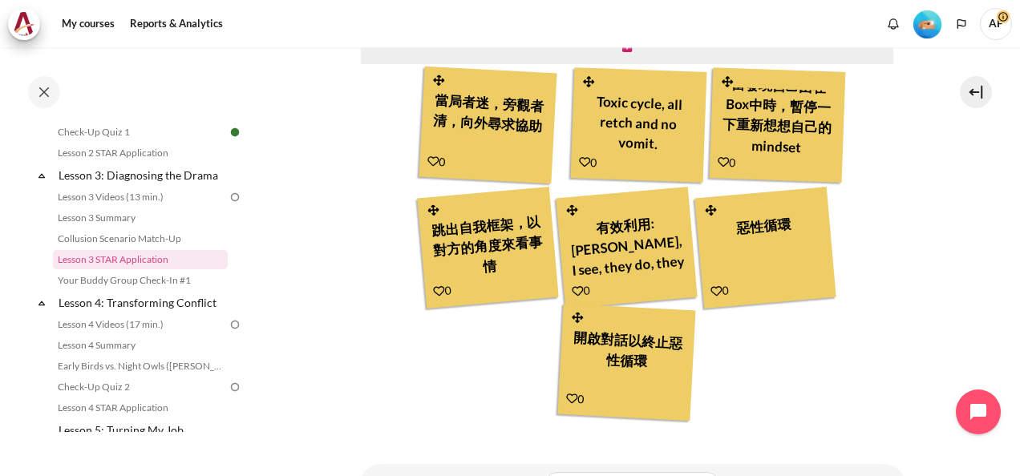
scroll to position [638, 0]
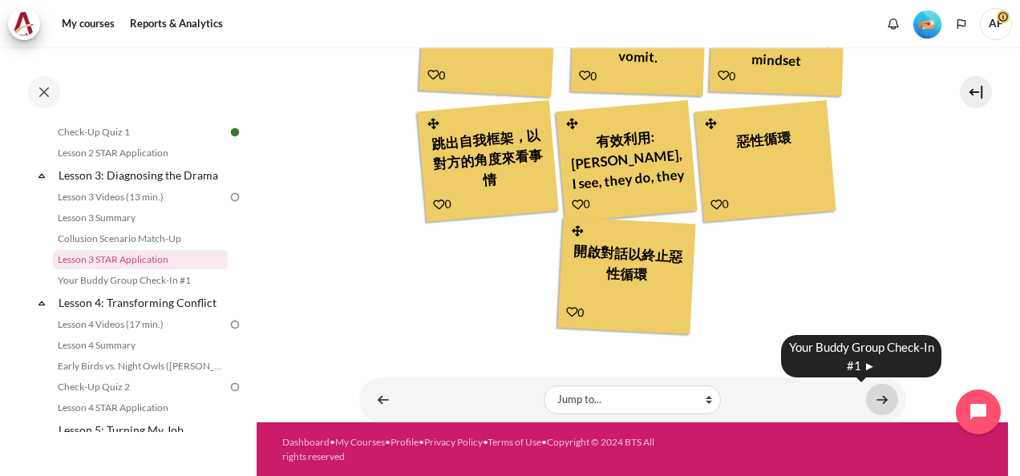
click at [866, 397] on link "Content" at bounding box center [882, 399] width 32 height 31
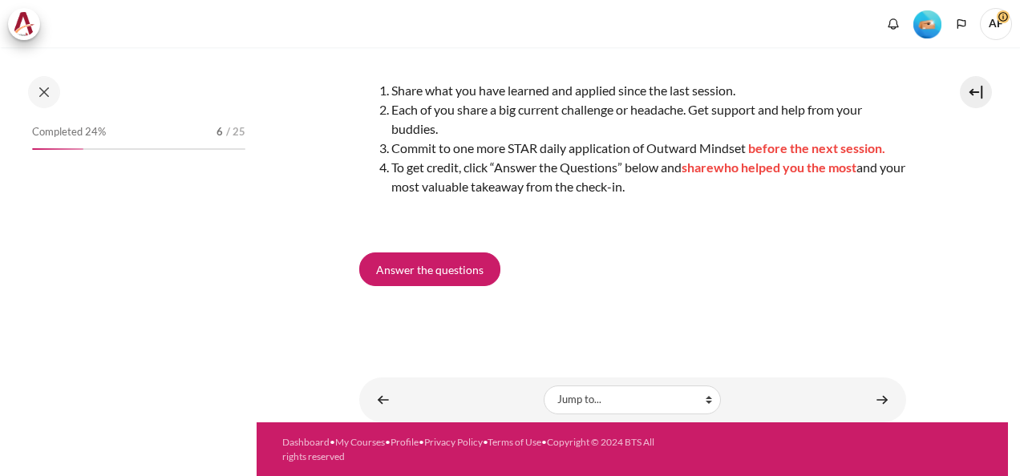
scroll to position [451, 0]
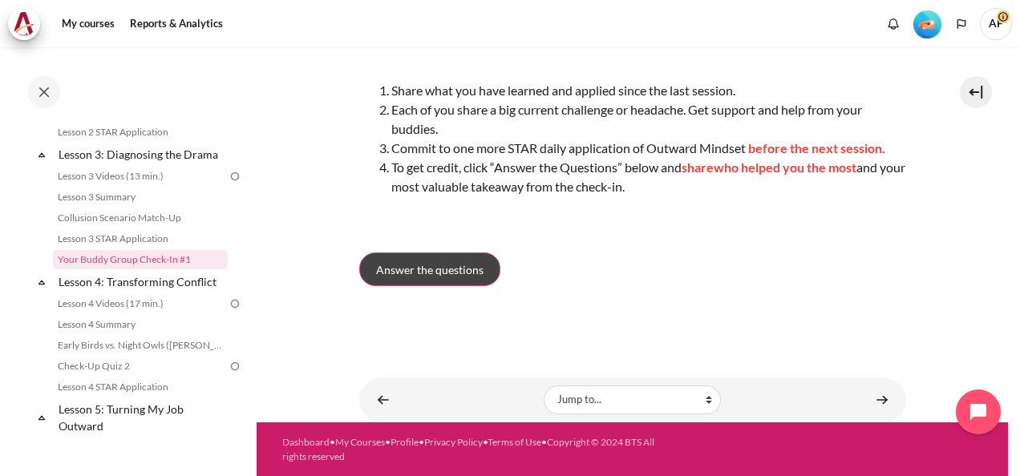
click at [455, 267] on span "Answer the questions" at bounding box center [429, 269] width 107 height 17
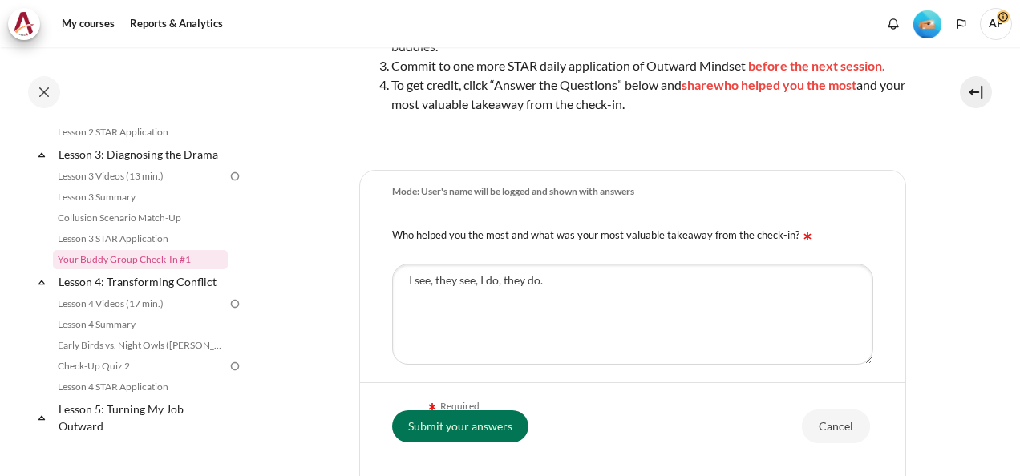
scroll to position [497, 0]
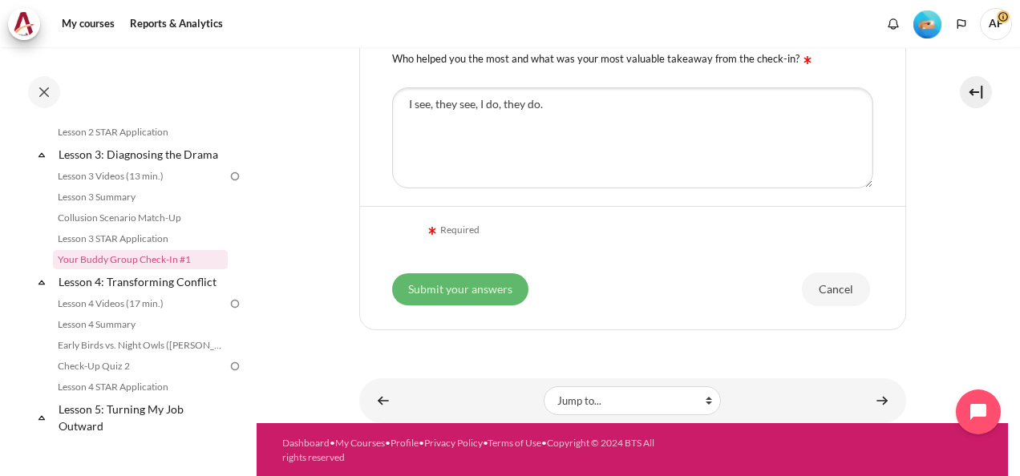
click at [489, 289] on input "Submit your answers" at bounding box center [460, 289] width 136 height 32
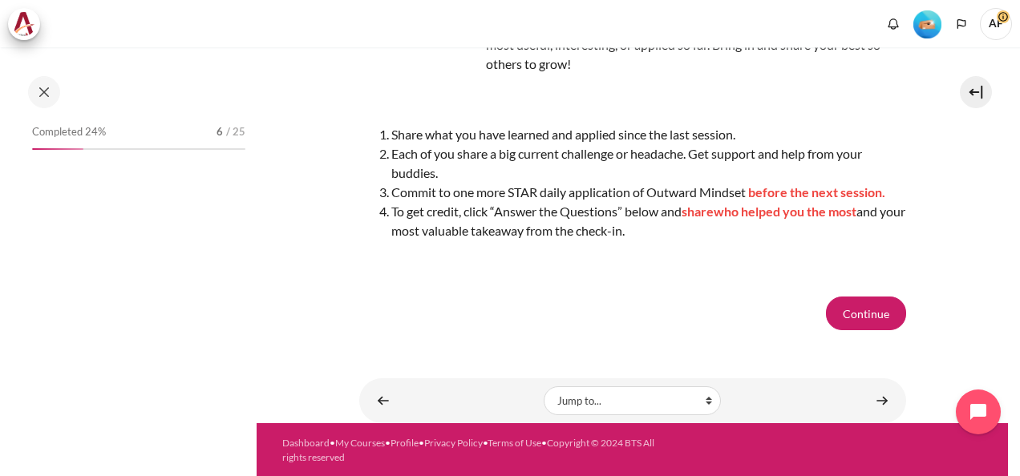
scroll to position [451, 0]
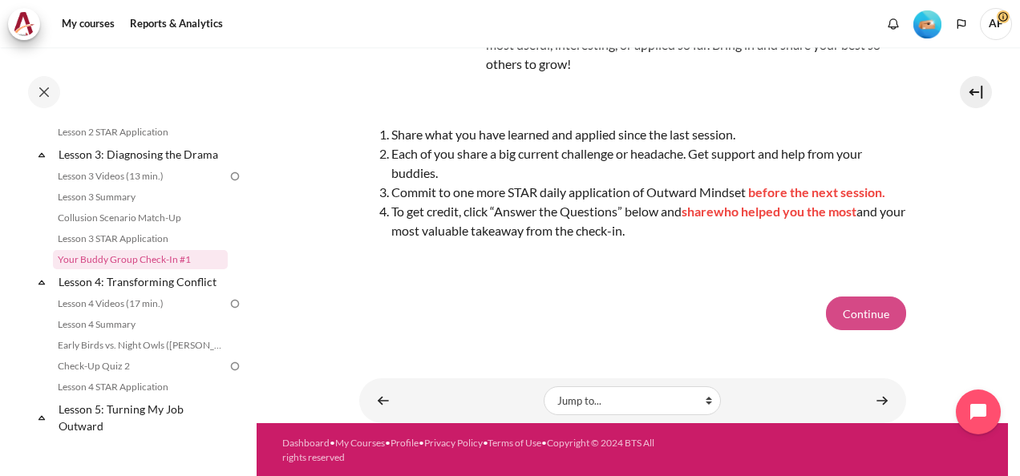
click at [860, 308] on button "Continue" at bounding box center [866, 314] width 80 height 34
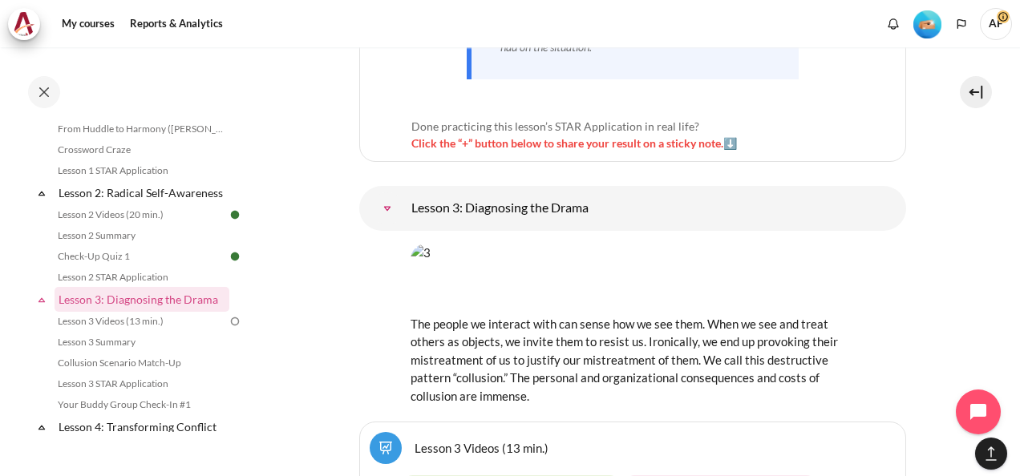
scroll to position [386, 0]
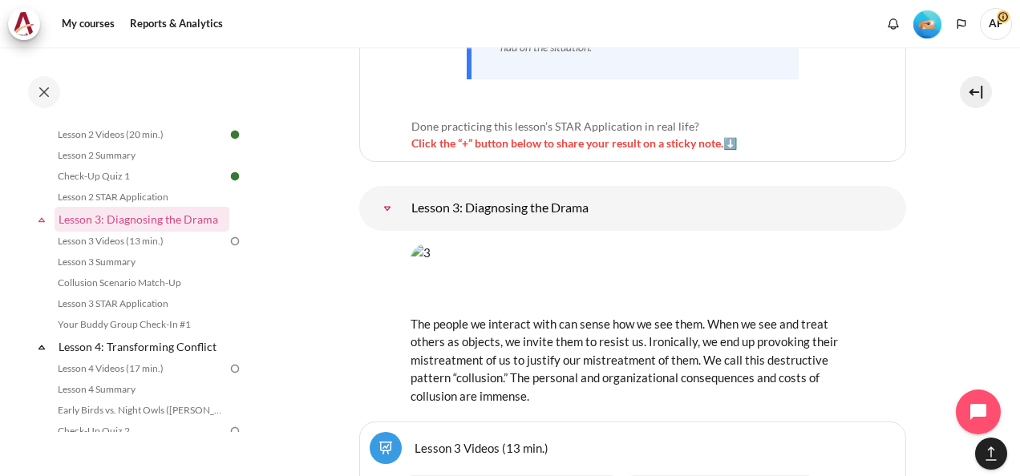
click at [228, 249] on img at bounding box center [235, 241] width 14 height 14
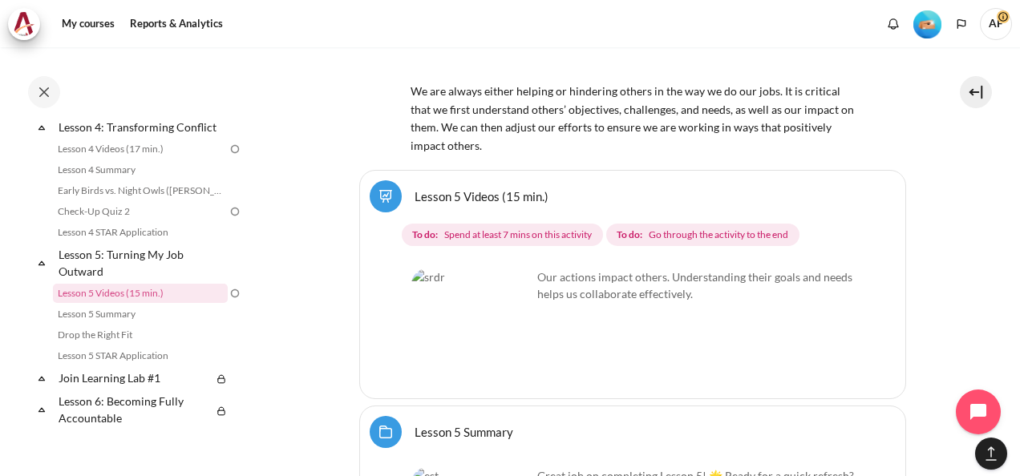
scroll to position [637, 0]
